Goal: Task Accomplishment & Management: Use online tool/utility

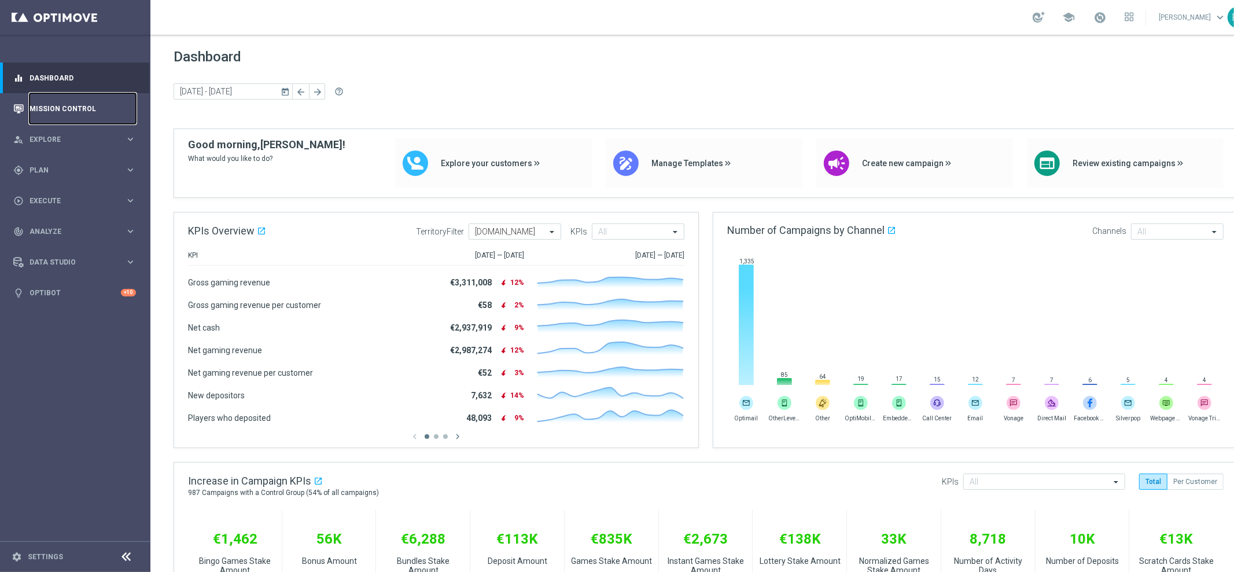
click at [106, 99] on link "Mission Control" at bounding box center [83, 108] width 106 height 31
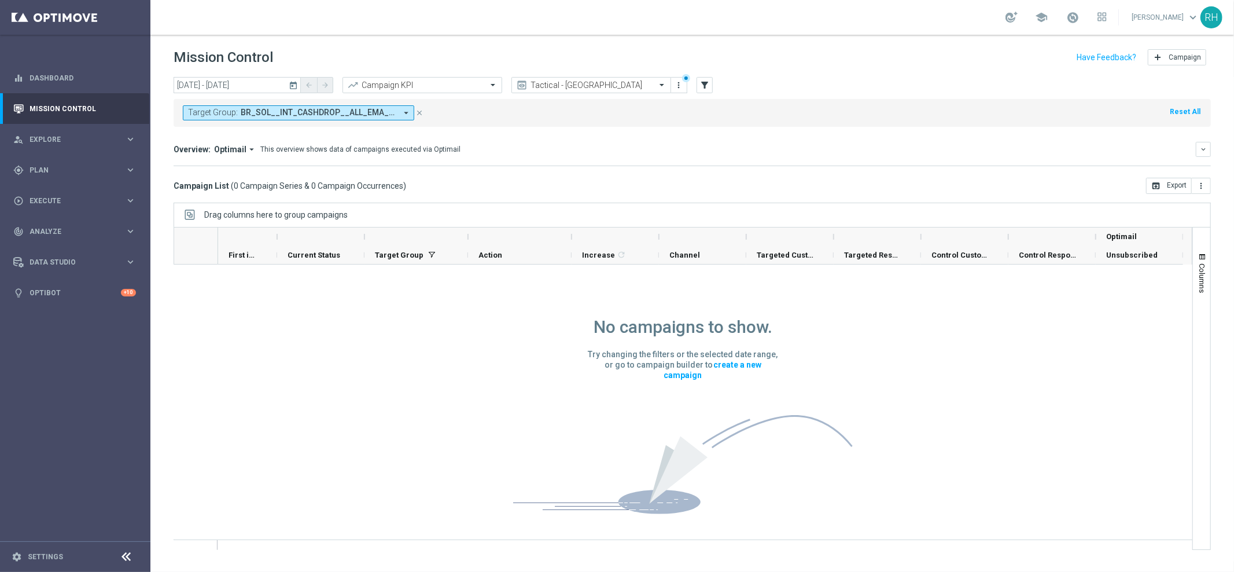
click at [833, 121] on div "Target Group: BR_SOL__INT_CASHDROP__ALL_EMA_TAC_MIX, DE_GAMES_LIST_INT, DE_RI_G…" at bounding box center [692, 113] width 1037 height 28
click at [775, 121] on div "Target Group: BR_SOL__INT_CASHDROP__ALL_EMA_TAC_MIX, DE_GAMES_LIST_INT, DE_RI_G…" at bounding box center [692, 113] width 1037 height 28
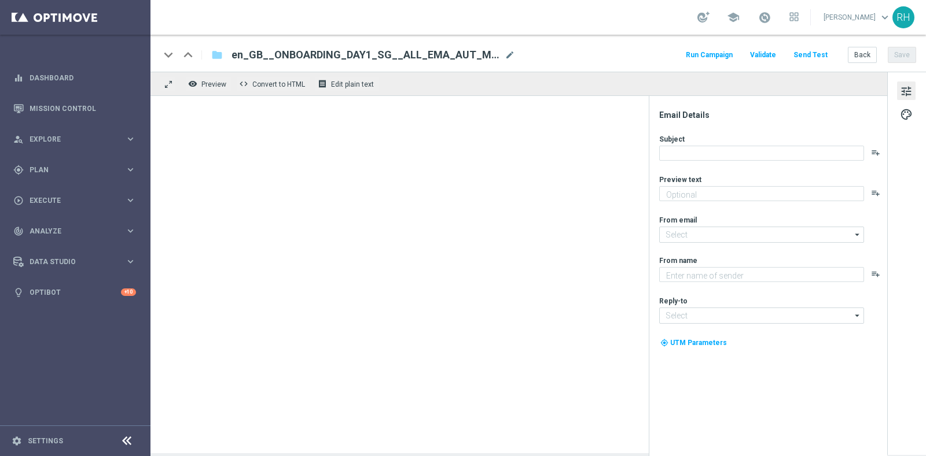
type textarea "Take a closer look at some of the helpful safety features in your Lottoland acc…"
type input "[EMAIL_ADDRESS][DOMAIN_NAME]"
type textarea "Lottoland"
type input "[EMAIL_ADDRESS][DOMAIN_NAME]"
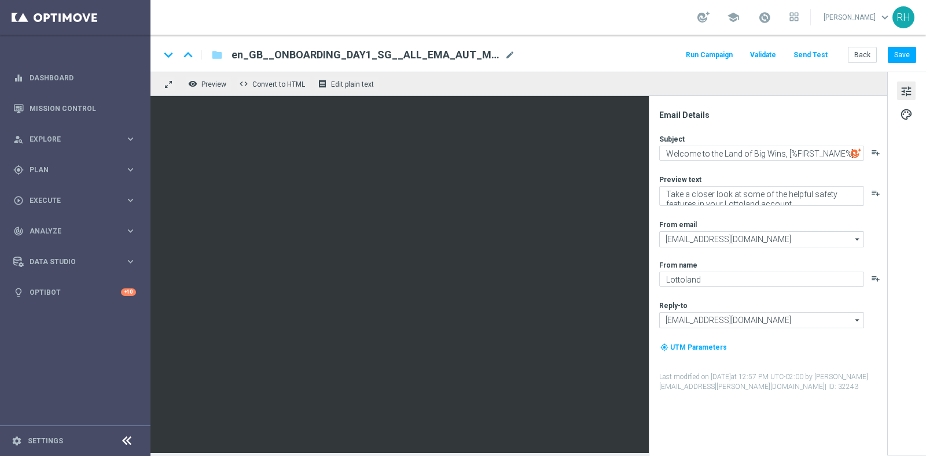
click at [552, 55] on div "keyboard_arrow_down keyboard_arrow_up folder en_GB__ONBOARDING_DAY1_SG__ALL_EMA…" at bounding box center [538, 54] width 756 height 15
